Goal: Book appointment/travel/reservation

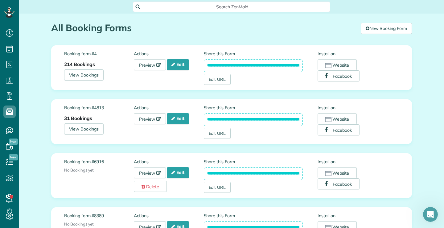
scroll to position [375, 0]
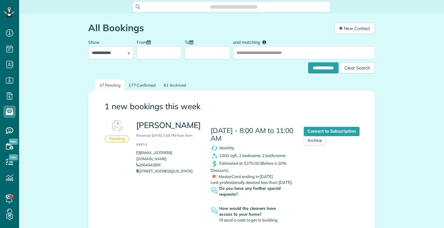
scroll to position [3, 3]
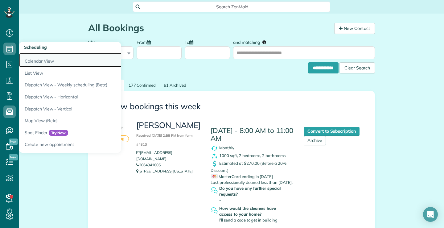
click at [41, 63] on link "Calendar View" at bounding box center [96, 60] width 154 height 14
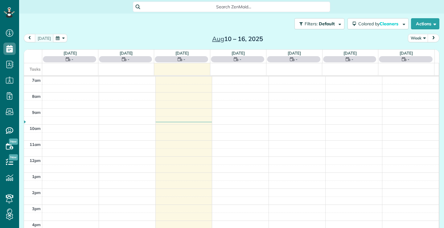
scroll to position [3, 3]
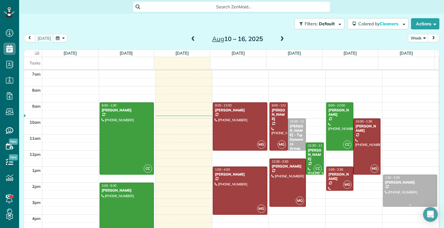
click at [404, 182] on div "Janice Franzen" at bounding box center [410, 182] width 51 height 4
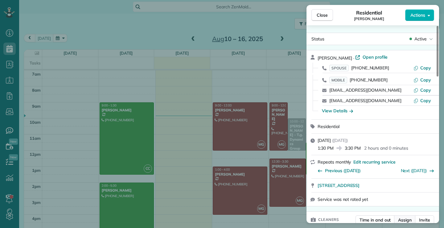
click at [403, 220] on span "Assign" at bounding box center [405, 220] width 14 height 6
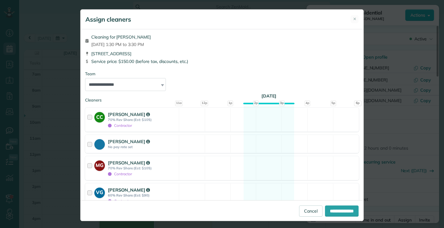
click at [87, 191] on div at bounding box center [90, 195] width 7 height 17
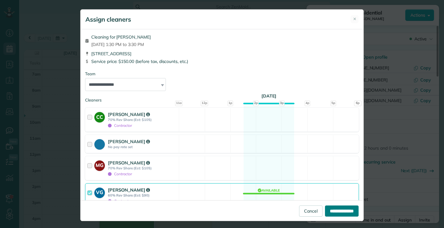
click at [337, 209] on input "**********" at bounding box center [342, 210] width 34 height 11
type input "**********"
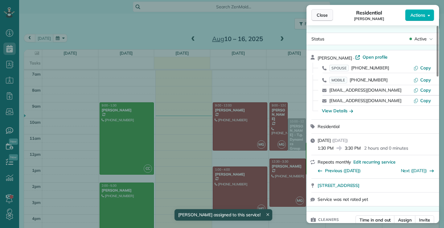
click at [318, 18] on button "Close" at bounding box center [322, 15] width 22 height 12
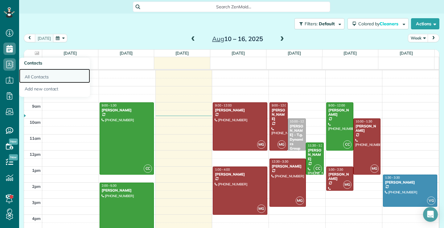
click at [37, 78] on link "All Contacts" at bounding box center [54, 76] width 71 height 14
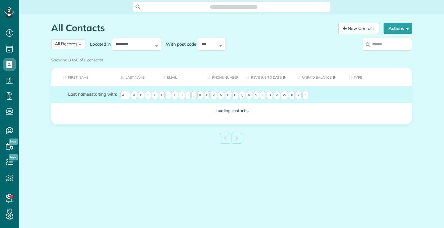
scroll to position [3, 3]
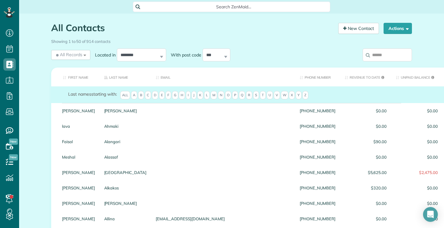
click at [388, 55] on input "search" at bounding box center [387, 54] width 49 height 13
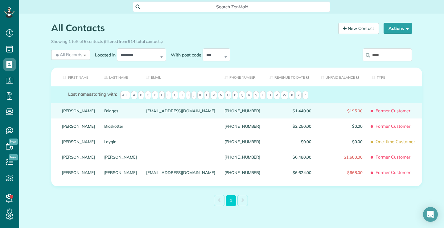
type input "****"
click at [65, 113] on link "Joan" at bounding box center [78, 111] width 33 height 4
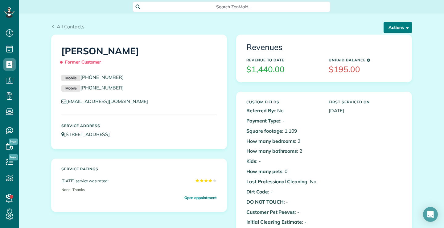
click at [401, 23] on button "Actions" at bounding box center [398, 27] width 28 height 11
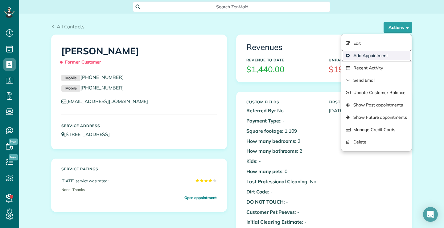
click at [374, 56] on link "Add Appointment" at bounding box center [376, 55] width 70 height 12
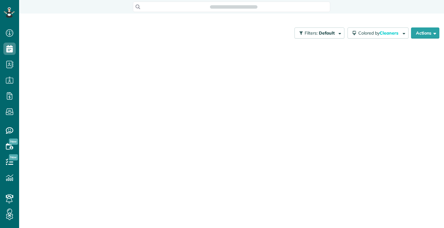
scroll to position [228, 19]
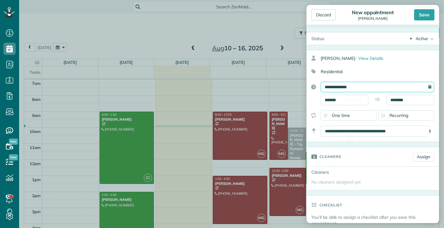
click at [384, 86] on input "**********" at bounding box center [377, 87] width 113 height 10
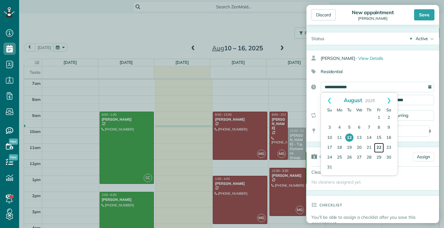
click at [380, 146] on link "22" at bounding box center [379, 148] width 10 height 10
type input "**********"
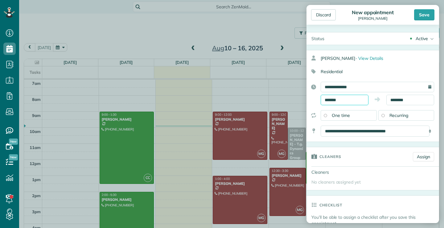
click at [353, 100] on input "*******" at bounding box center [345, 100] width 48 height 10
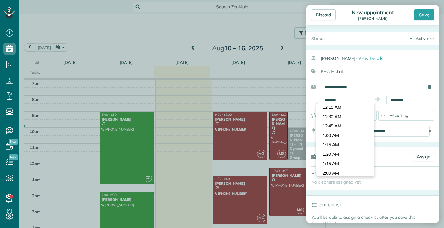
scroll to position [320, 0]
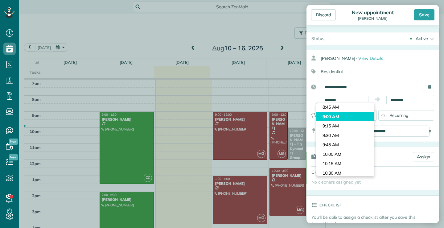
click at [335, 116] on li "9:00 AM" at bounding box center [345, 117] width 58 height 10
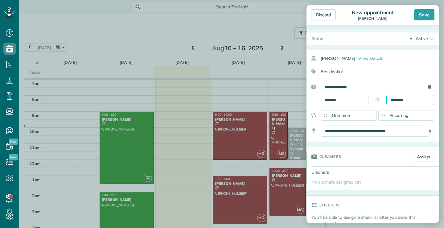
click at [416, 100] on input "********" at bounding box center [410, 100] width 48 height 10
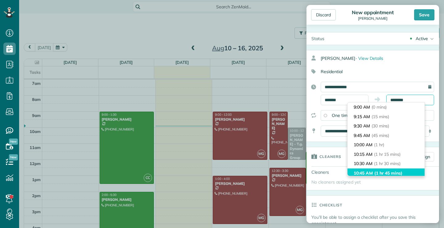
scroll to position [66, 0]
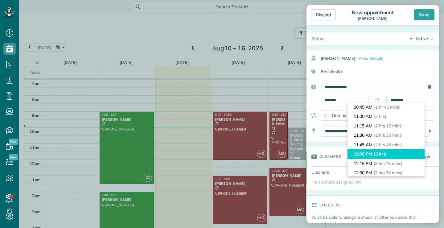
type input "********"
click at [364, 153] on li "12:00 PM (3 hrs)" at bounding box center [385, 154] width 77 height 10
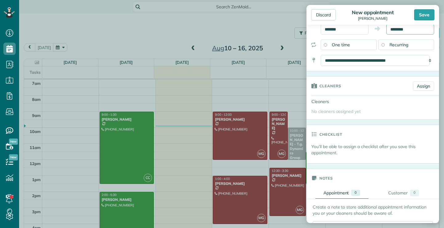
scroll to position [92, 0]
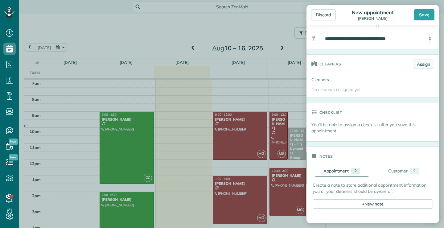
click at [421, 62] on link "Assign" at bounding box center [423, 64] width 21 height 9
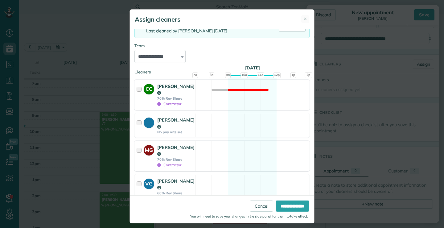
scroll to position [62, 0]
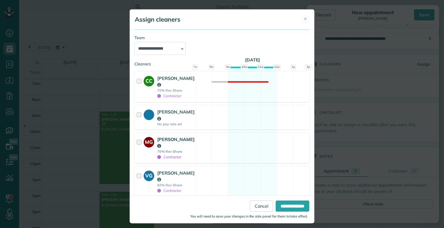
click at [137, 142] on div at bounding box center [140, 148] width 7 height 24
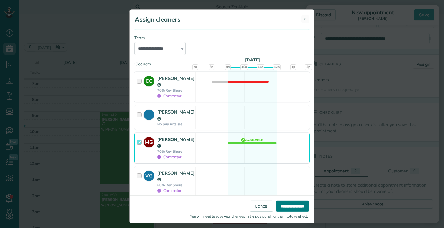
click at [289, 204] on input "**********" at bounding box center [293, 205] width 34 height 11
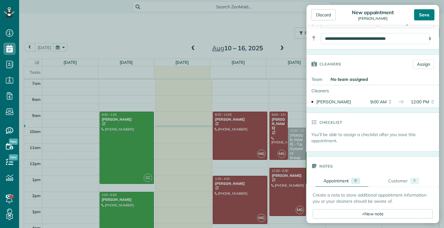
click at [418, 14] on div "Save" at bounding box center [424, 14] width 20 height 11
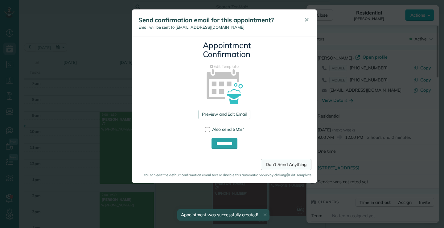
click at [280, 162] on link "Don't Send Anything" at bounding box center [286, 164] width 50 height 11
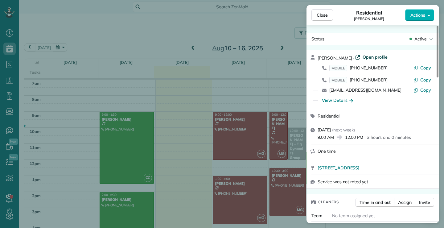
click at [370, 57] on span "Open profile" at bounding box center [375, 57] width 25 height 6
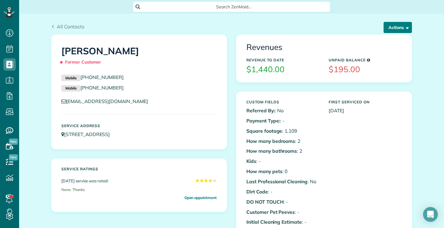
click at [403, 23] on button "Actions" at bounding box center [398, 27] width 28 height 11
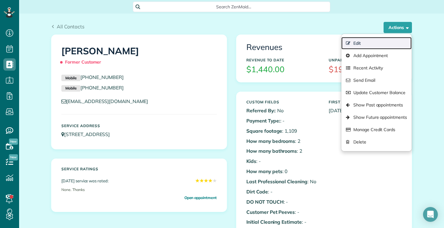
click at [355, 43] on link "Edit" at bounding box center [376, 43] width 70 height 12
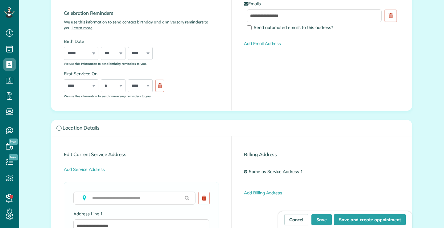
scroll to position [247, 0]
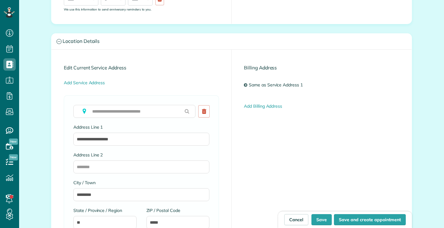
type input "**********"
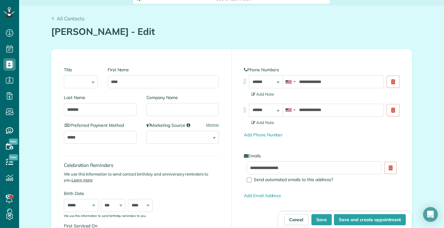
scroll to position [0, 0]
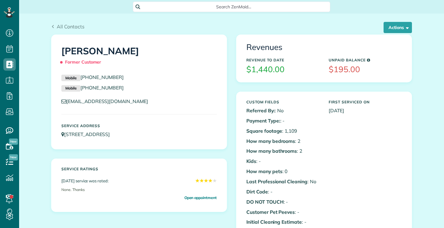
scroll to position [3, 3]
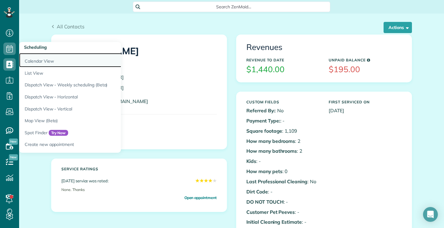
click at [31, 61] on link "Calendar View" at bounding box center [96, 60] width 154 height 14
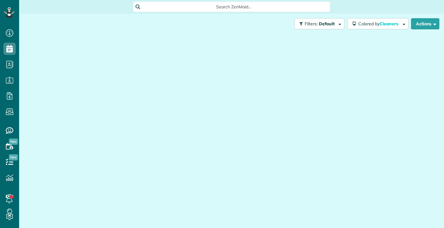
scroll to position [3, 3]
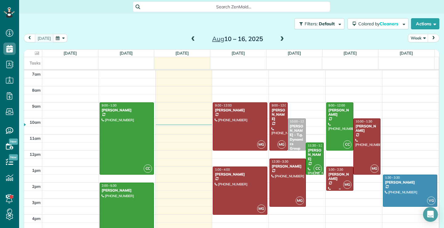
click at [335, 175] on div "[PERSON_NAME]" at bounding box center [339, 176] width 23 height 9
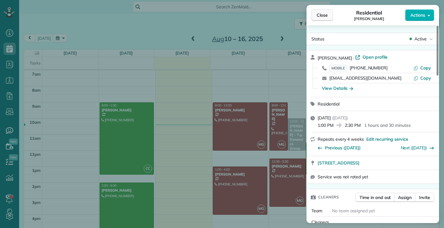
click at [326, 11] on button "Close" at bounding box center [322, 15] width 22 height 12
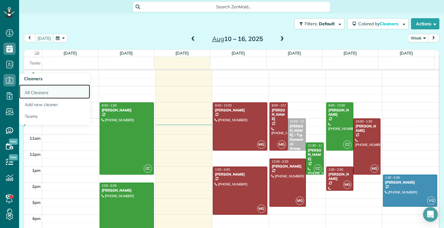
click at [39, 92] on link "All Cleaners" at bounding box center [54, 91] width 71 height 14
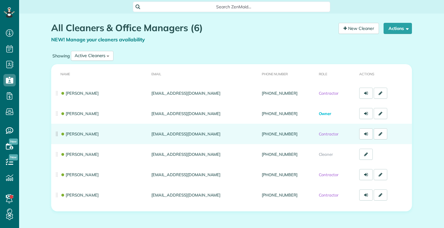
scroll to position [3, 3]
click at [380, 134] on link at bounding box center [381, 133] width 14 height 11
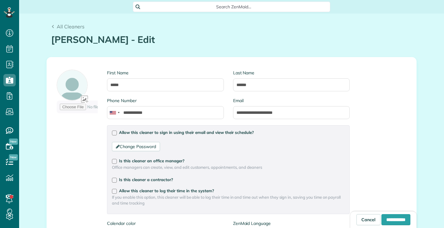
scroll to position [3, 3]
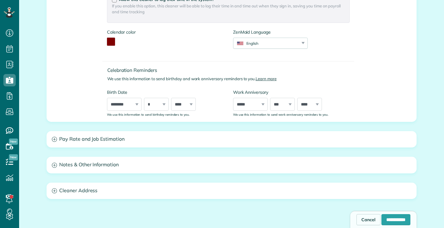
type input "**********"
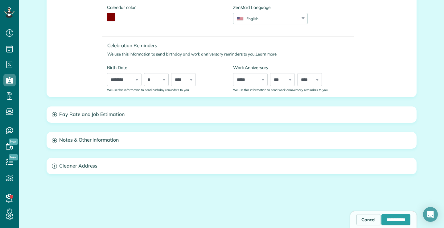
scroll to position [0, 0]
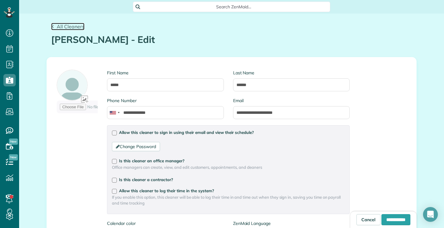
click at [51, 26] on icon at bounding box center [52, 26] width 3 height 3
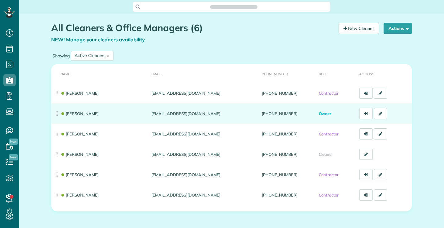
scroll to position [3, 3]
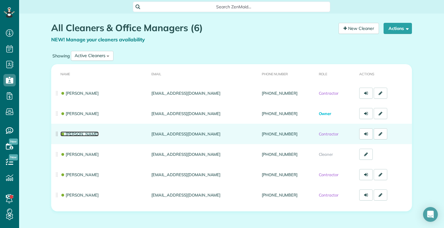
click at [79, 133] on link "[PERSON_NAME]" at bounding box center [79, 133] width 38 height 5
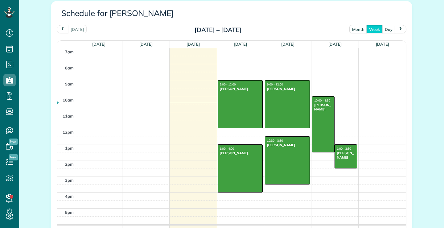
scroll to position [308, 0]
